Goal: Information Seeking & Learning: Learn about a topic

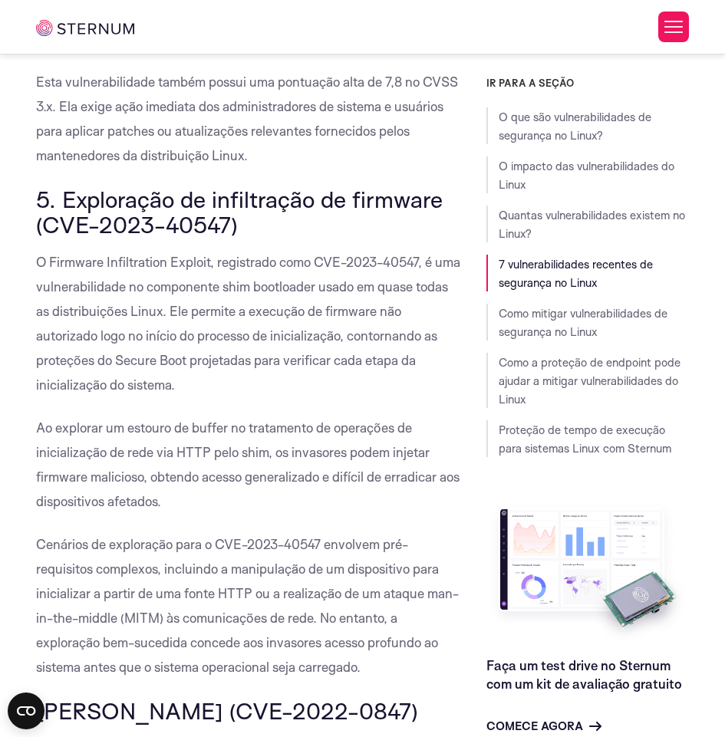
scroll to position [3530, 0]
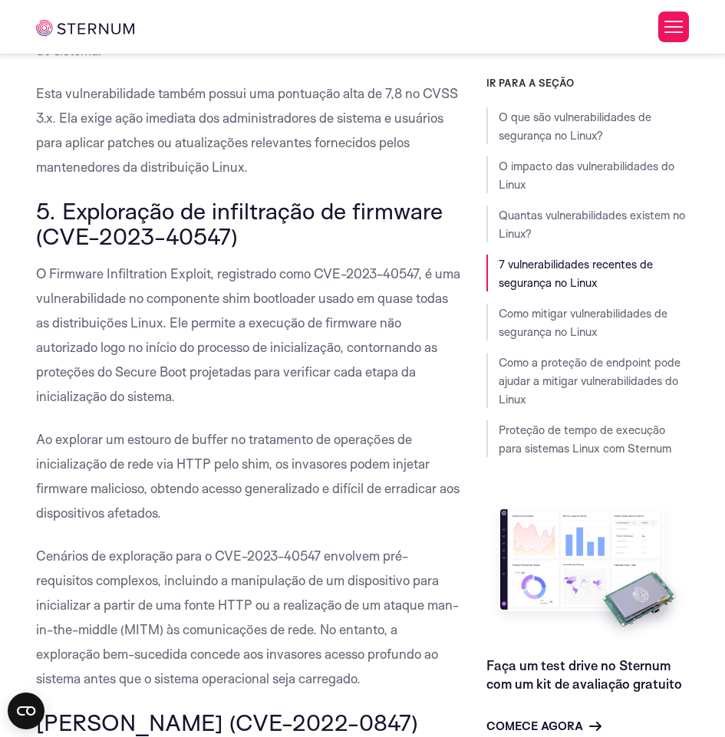
drag, startPoint x: 185, startPoint y: 426, endPoint x: 35, endPoint y: 305, distance: 192.6
copy font "O Firmware Infiltration Exploit, registrado como CVE-2023-40547, é uma vulnerab…"
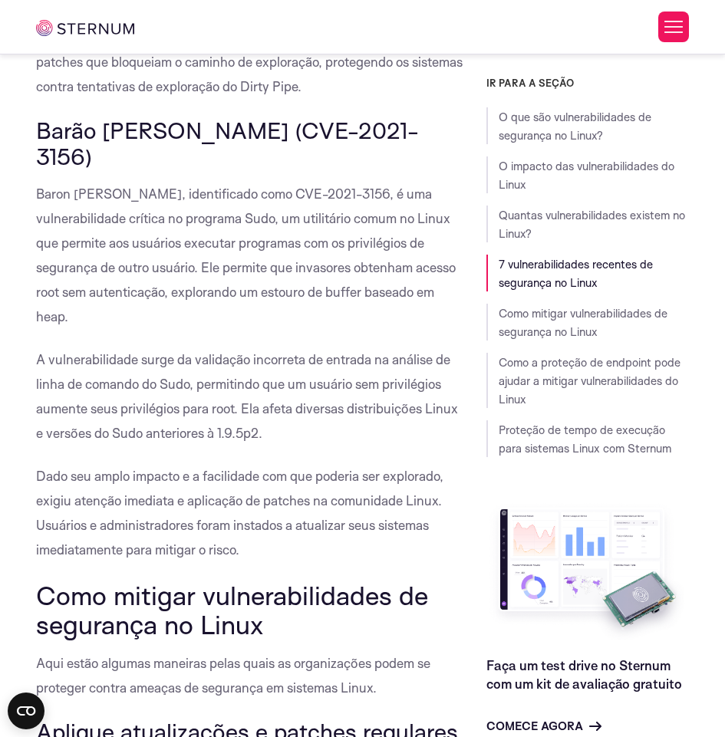
scroll to position [4374, 0]
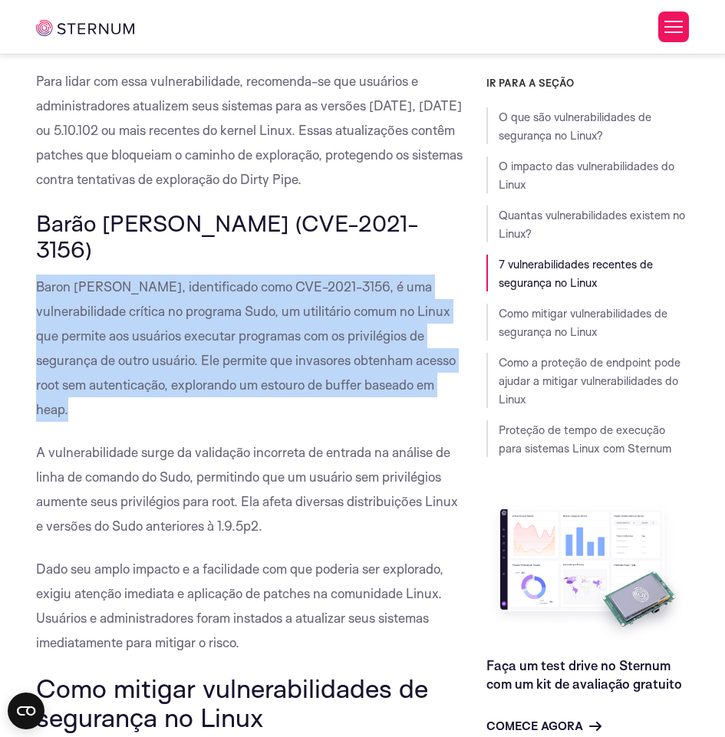
drag, startPoint x: 91, startPoint y: 409, endPoint x: 35, endPoint y: 284, distance: 137.0
click at [35, 284] on div "O que são vulnerabilidades de segurança no Linux? Vulnerabilidades de segurança…" at bounding box center [250, 318] width 450 height 8425
copy font "Baron [PERSON_NAME], identificado como CVE-2021-3156, é uma vulnerabilidade crí…"
click at [322, 328] on font "Baron [PERSON_NAME], identificado como CVE-2021-3156, é uma vulnerabilidade crí…" at bounding box center [246, 348] width 420 height 139
drag, startPoint x: 96, startPoint y: 407, endPoint x: 32, endPoint y: 292, distance: 131.5
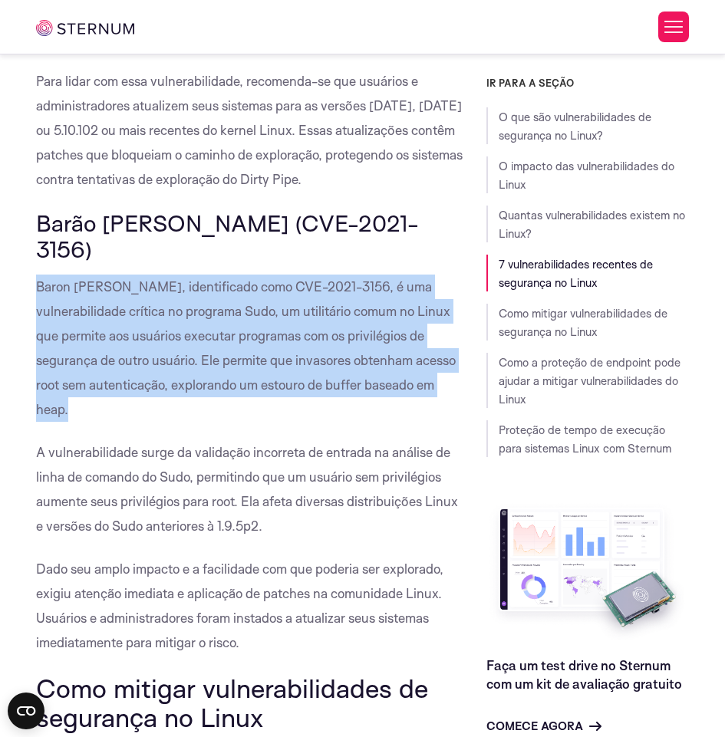
click at [32, 292] on div "O que são vulnerabilidades de segurança no Linux? Vulnerabilidades de segurança…" at bounding box center [250, 318] width 450 height 8425
copy font "Baron [PERSON_NAME], identificado como CVE-2021-3156, é uma vulnerabilidade crí…"
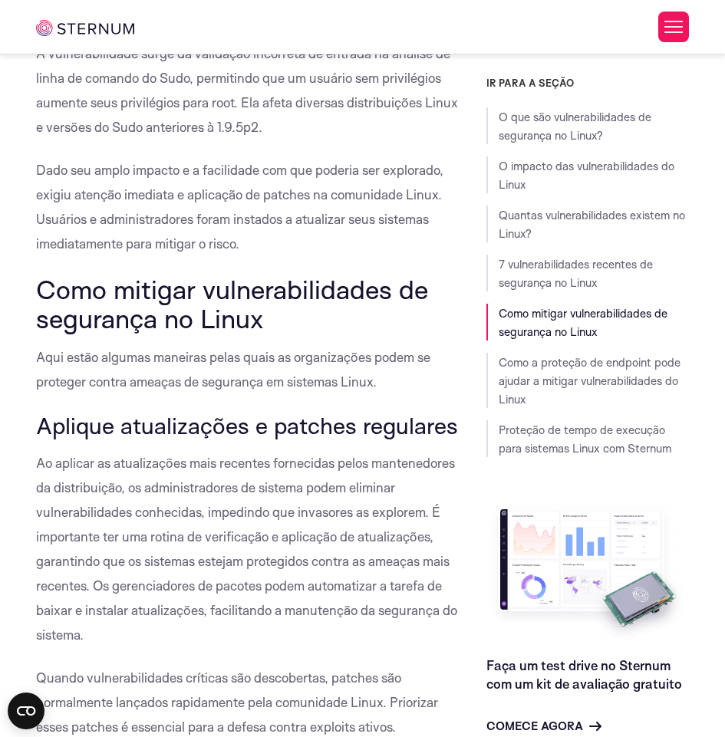
scroll to position [4834, 0]
